Goal: Information Seeking & Learning: Learn about a topic

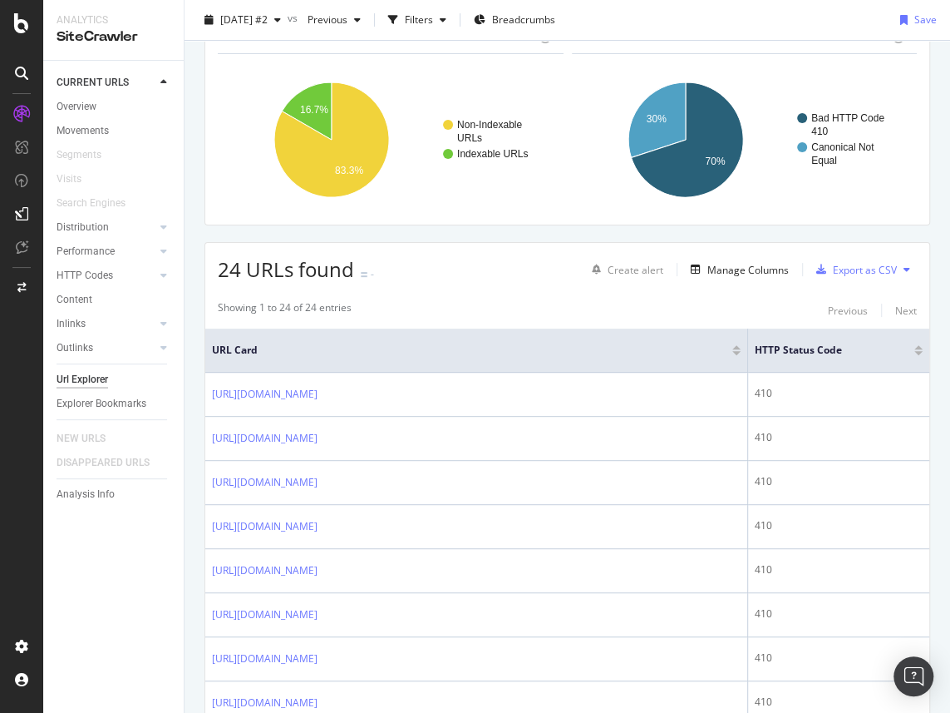
scroll to position [86, 0]
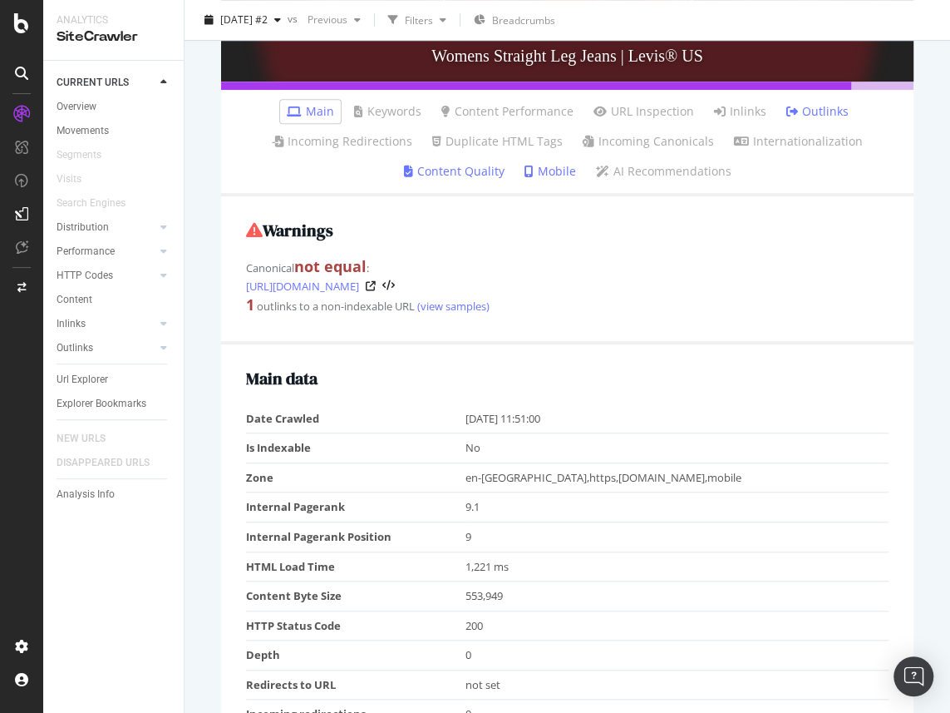
scroll to position [321, 0]
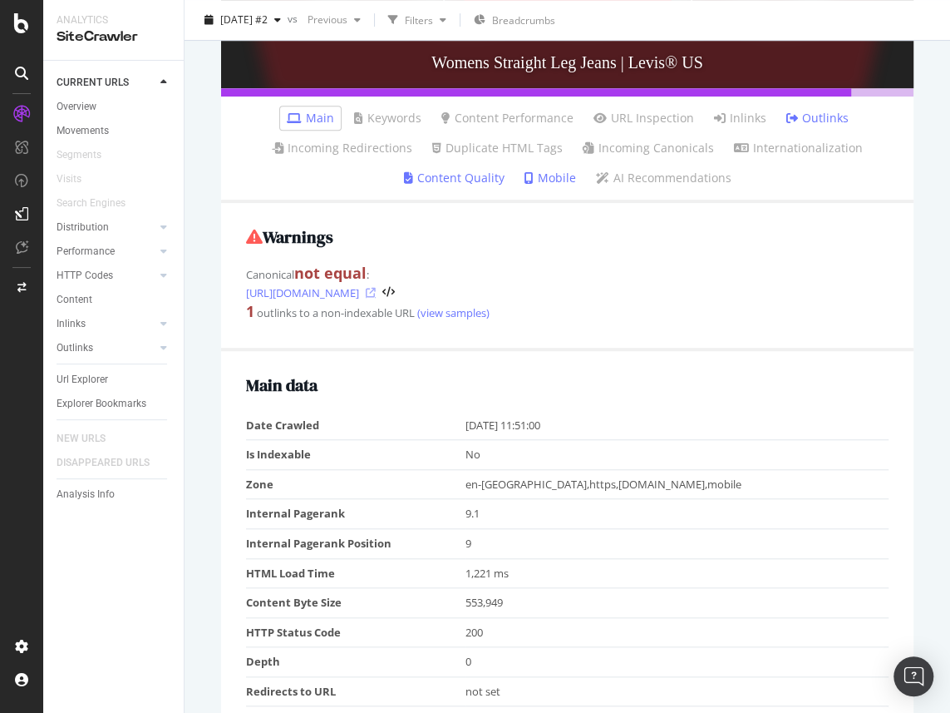
click at [376, 294] on icon at bounding box center [371, 293] width 10 height 10
